Goal: Task Accomplishment & Management: Manage account settings

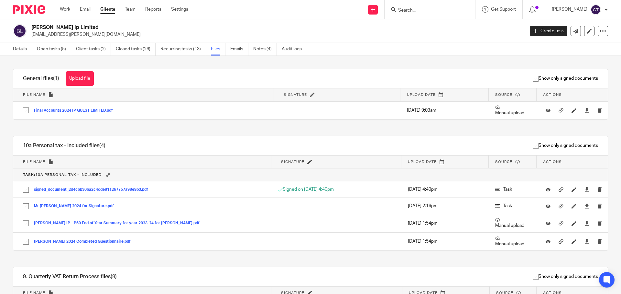
scroll to position [682, 0]
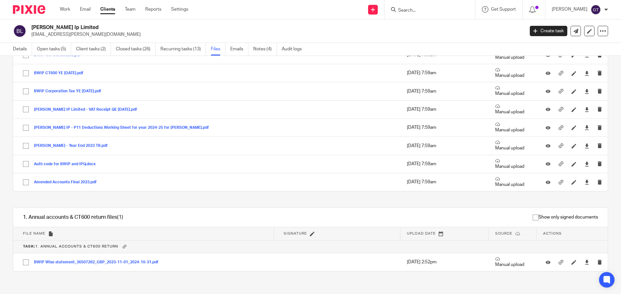
click at [417, 11] on input "Search" at bounding box center [426, 11] width 58 height 6
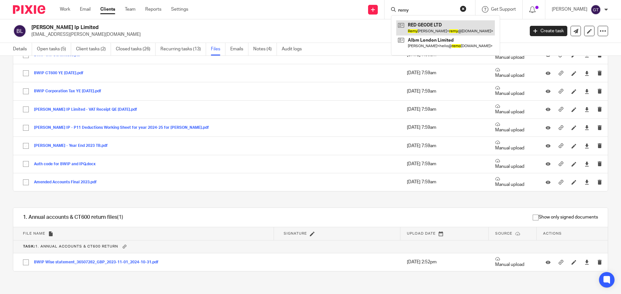
type input "remy"
click at [428, 24] on link at bounding box center [445, 27] width 99 height 15
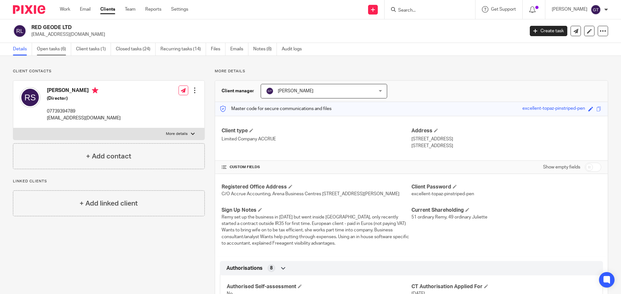
click at [55, 50] on link "Open tasks (6)" at bounding box center [54, 49] width 34 height 13
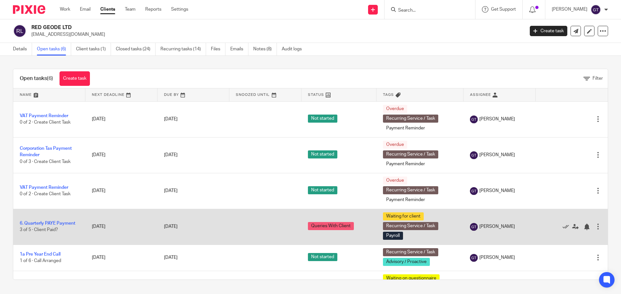
drag, startPoint x: 549, startPoint y: 226, endPoint x: 531, endPoint y: 216, distance: 21.3
click at [562, 226] on icon at bounding box center [565, 227] width 6 height 6
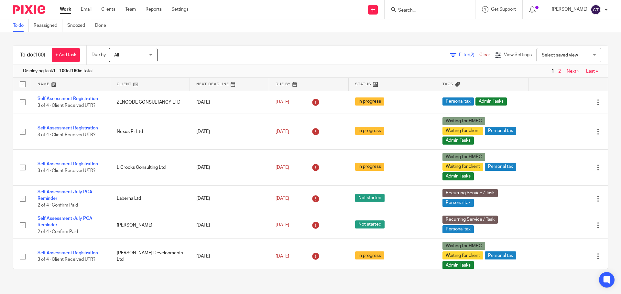
click at [430, 10] on input "Search" at bounding box center [426, 11] width 58 height 6
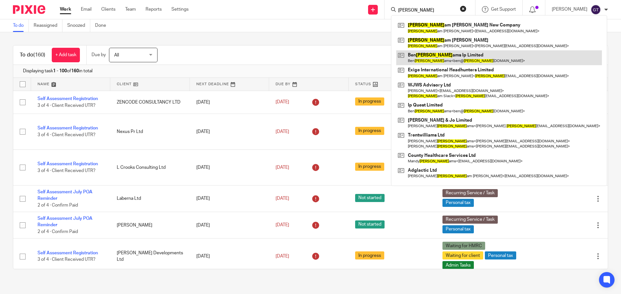
type input "ben willi"
click at [432, 56] on link at bounding box center [499, 57] width 206 height 15
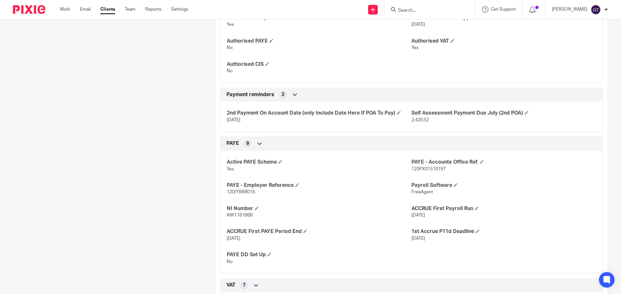
scroll to position [485, 0]
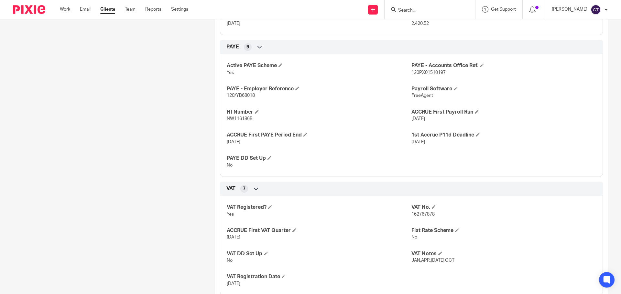
click at [417, 214] on span "162767878" at bounding box center [422, 214] width 23 height 5
copy span "162767878"
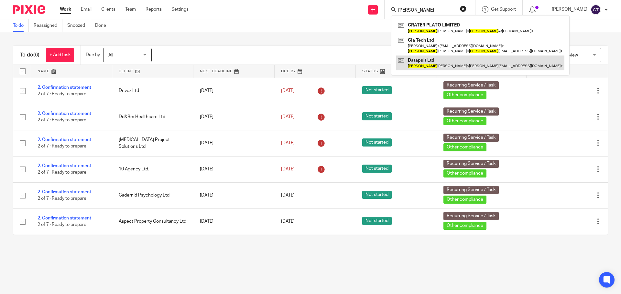
type input "craig"
click at [440, 58] on link at bounding box center [480, 63] width 168 height 15
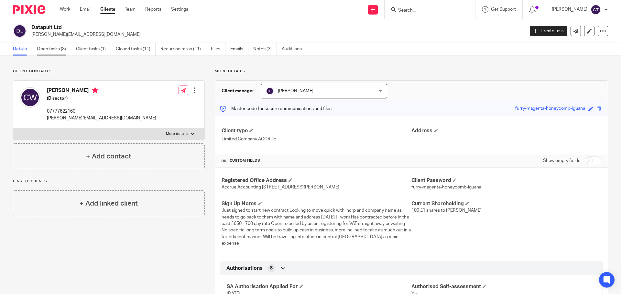
click at [47, 48] on link "Open tasks (3)" at bounding box center [54, 49] width 34 height 13
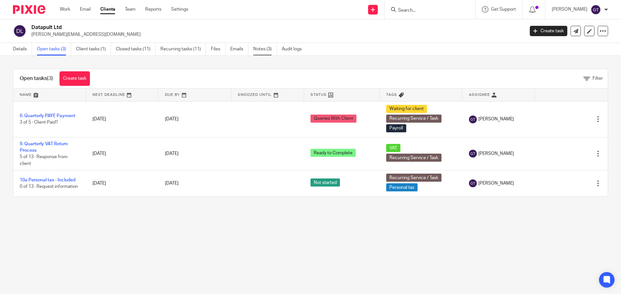
click at [259, 53] on link "Notes (3)" at bounding box center [265, 49] width 24 height 13
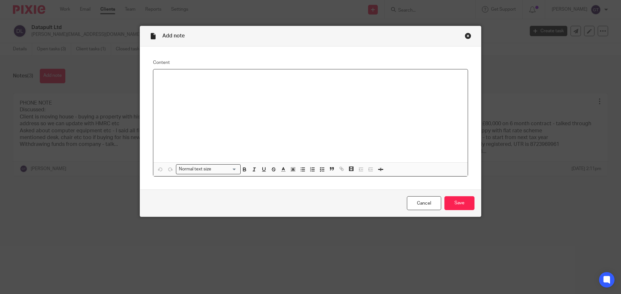
click at [219, 99] on div at bounding box center [310, 115] width 314 height 93
click at [302, 171] on line "button" at bounding box center [303, 171] width 3 height 0
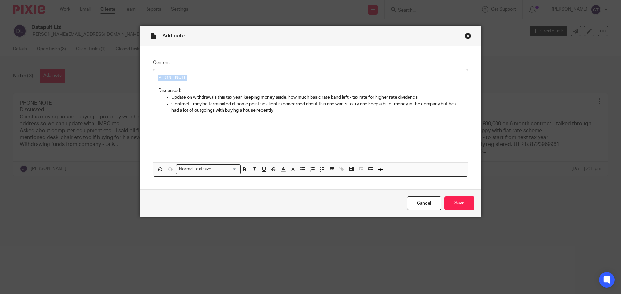
drag, startPoint x: 205, startPoint y: 77, endPoint x: 116, endPoint y: 69, distance: 89.2
click at [116, 70] on div "Add note Content PHONE NOTE Discussed: Update on withdrawals this tax year, kee…" at bounding box center [310, 147] width 621 height 294
click at [462, 200] on input "Save" at bounding box center [459, 204] width 30 height 14
